Goal: Browse casually

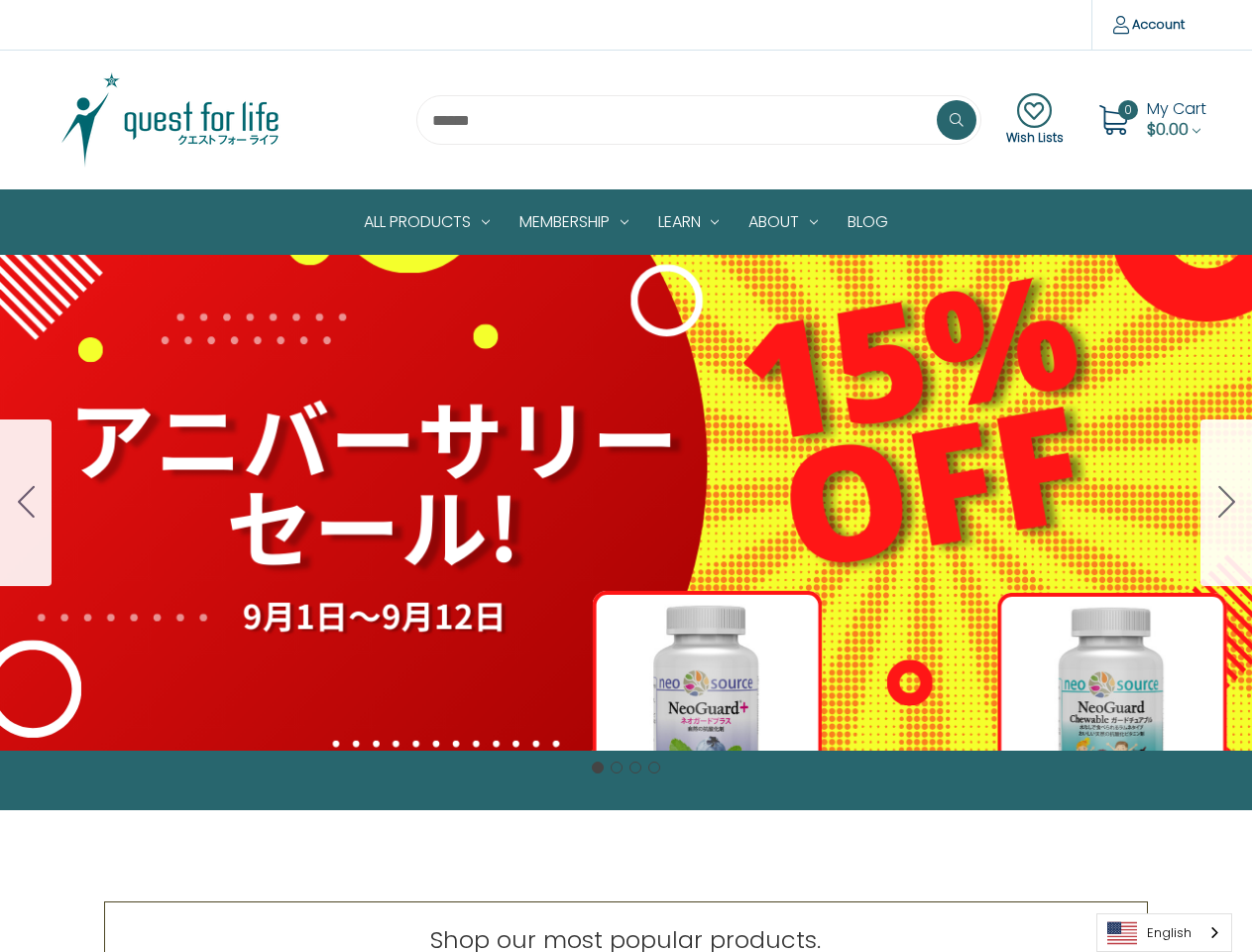
click at [626, 476] on div "Cell Protection Set Normally $188 On Sale for $160 $28 OFF [DATE] to [DATE] 1 t…" at bounding box center [626, 503] width 1252 height 496
click at [626, 503] on div "Cell Protection Set Normally $188 On Sale for $160 $28 OFF [DATE] to [DATE] 1 t…" at bounding box center [626, 503] width 1252 height 496
click at [26, 503] on icon "Go to slide 4" at bounding box center [26, 502] width 17 height 32
click at [1226, 503] on icon "Go to slide 1" at bounding box center [1226, 502] width 17 height 32
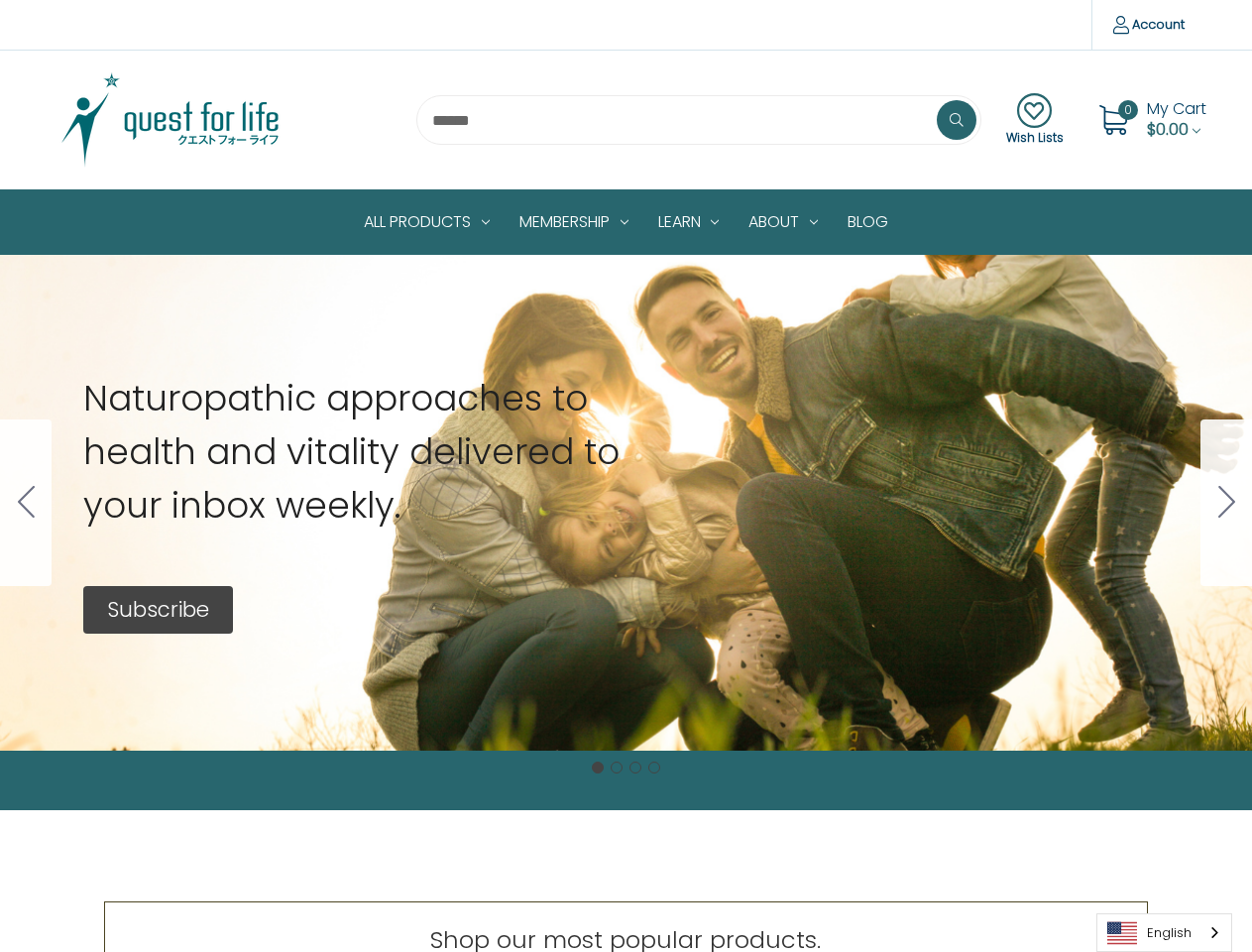
click at [598, 767] on button "Go to slide 1" at bounding box center [598, 767] width 12 height 12
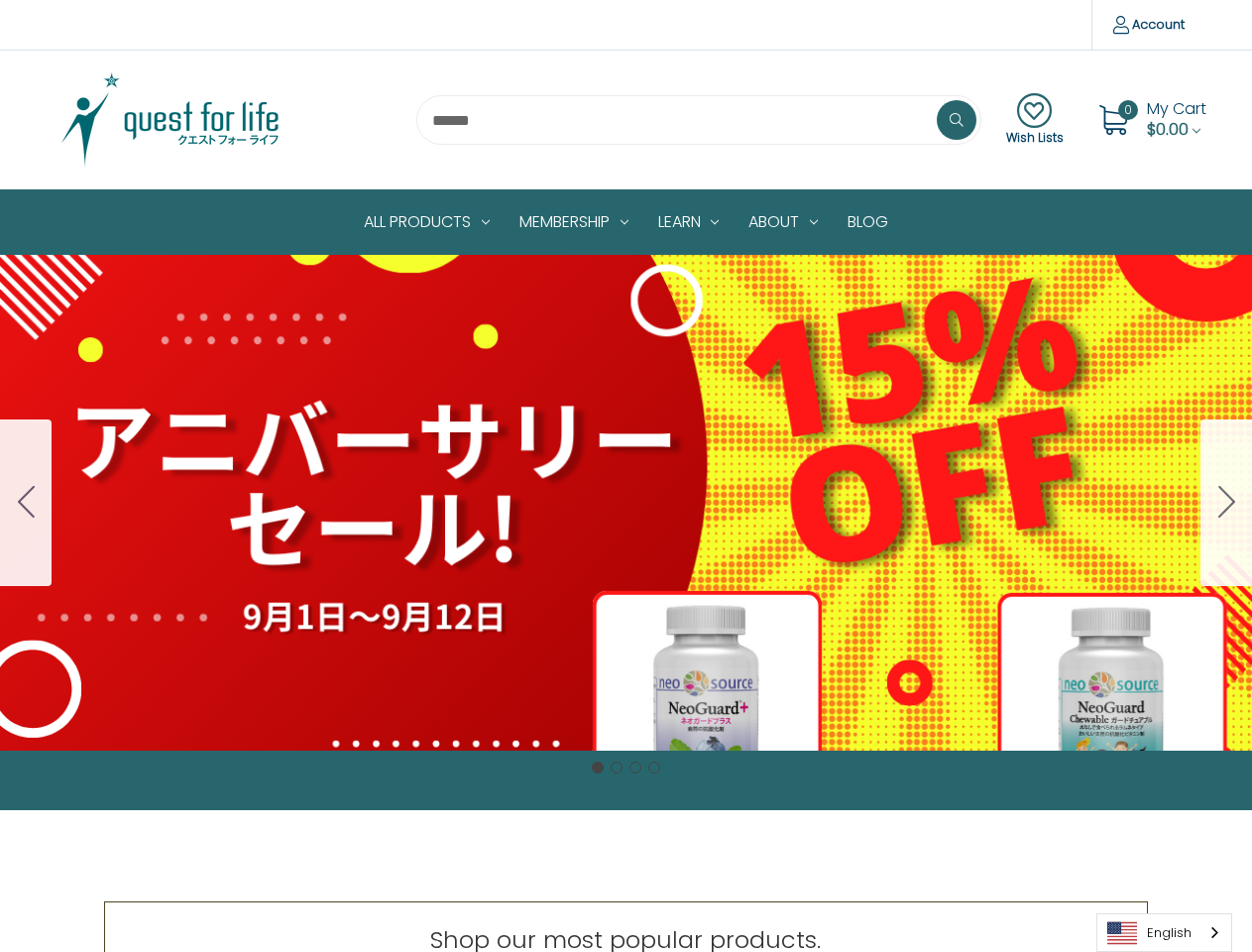
click at [617, 767] on button "Go to slide 2" at bounding box center [617, 767] width 12 height 12
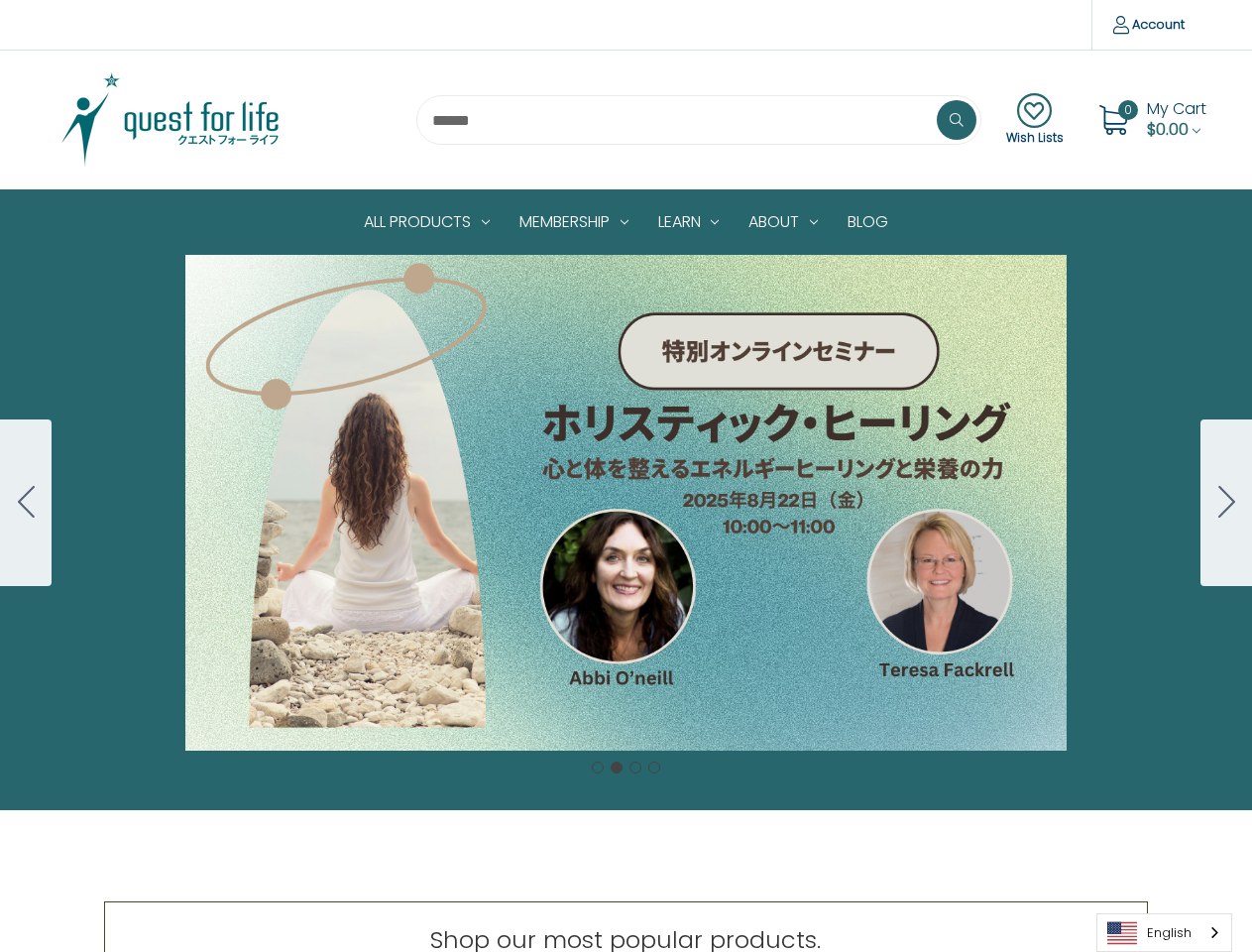
click at [635, 767] on button "Go to slide 3" at bounding box center [635, 767] width 12 height 12
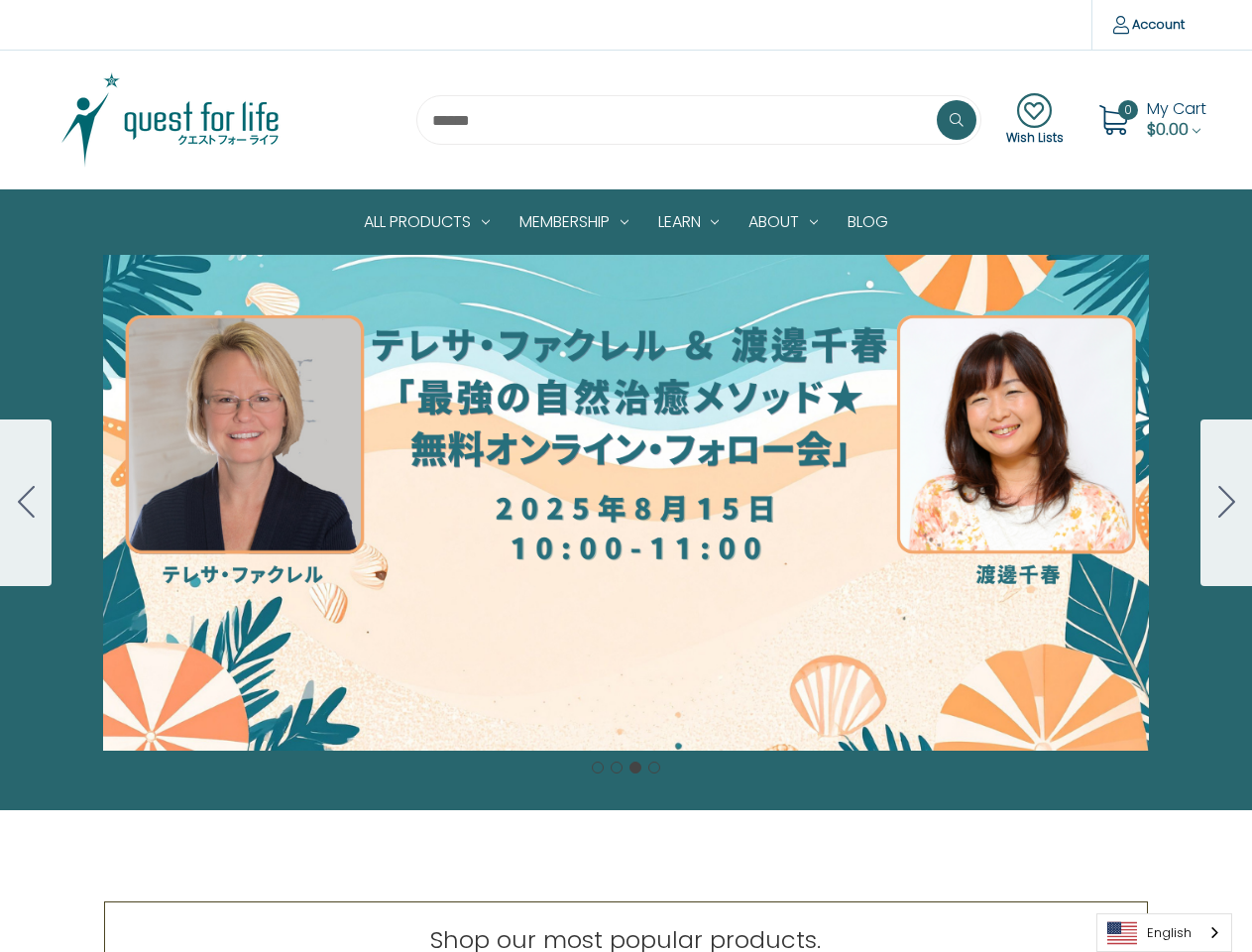
click at [654, 767] on button "Go to slide 4" at bounding box center [654, 767] width 12 height 12
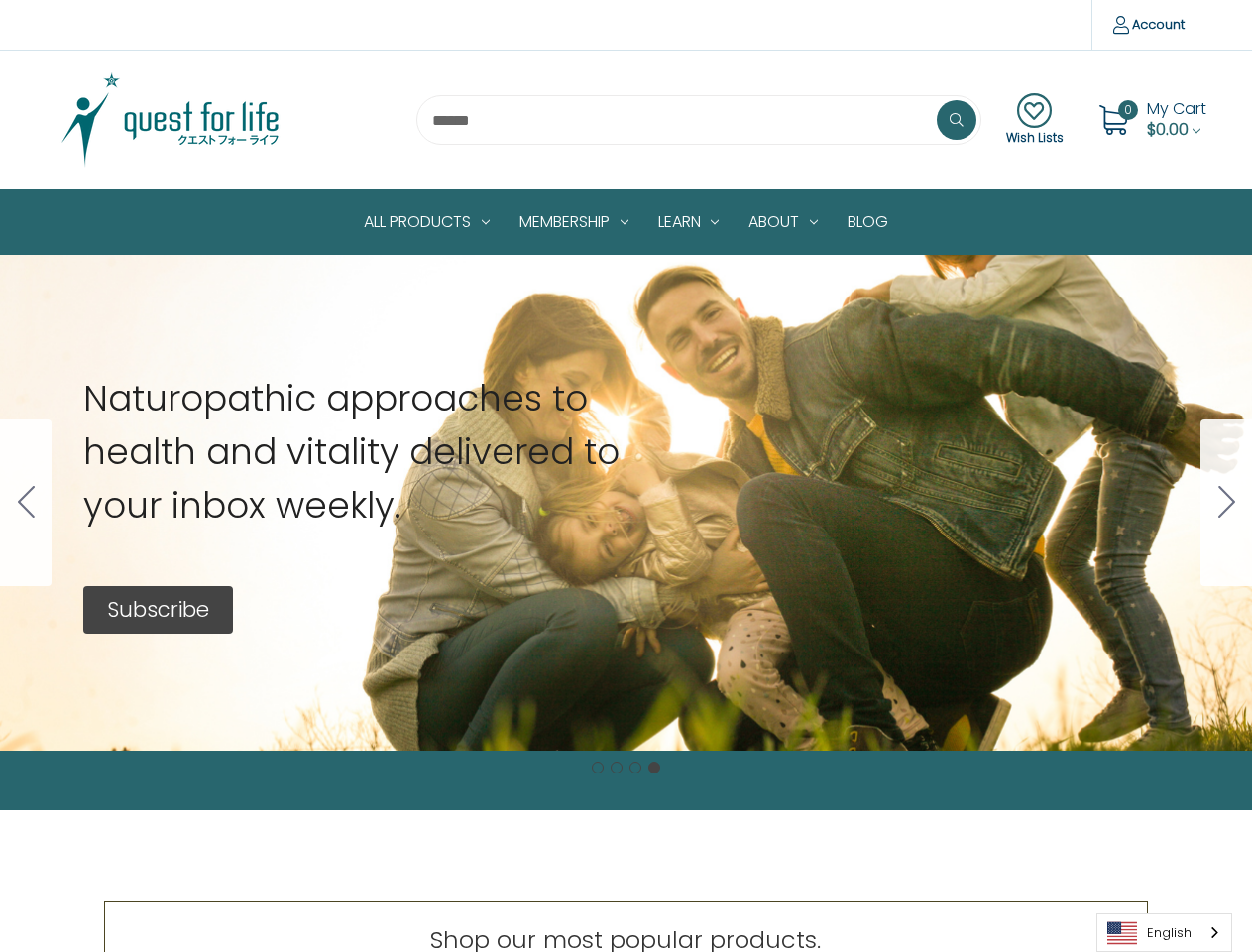
click at [1165, 932] on link "English" at bounding box center [1164, 932] width 133 height 37
